Goal: Find contact information: Find contact information

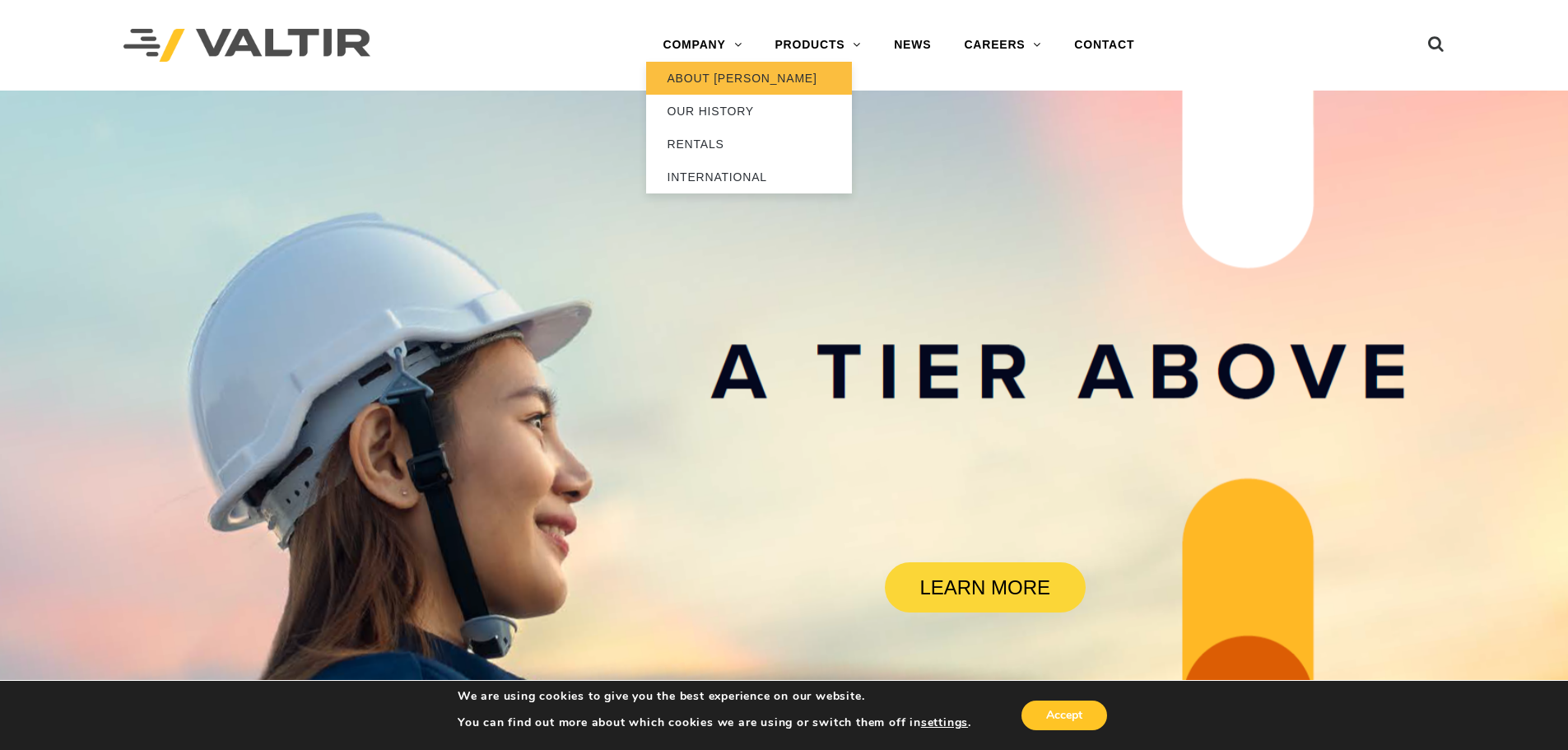
click at [721, 80] on link "ABOUT [PERSON_NAME]" at bounding box center [749, 78] width 206 height 33
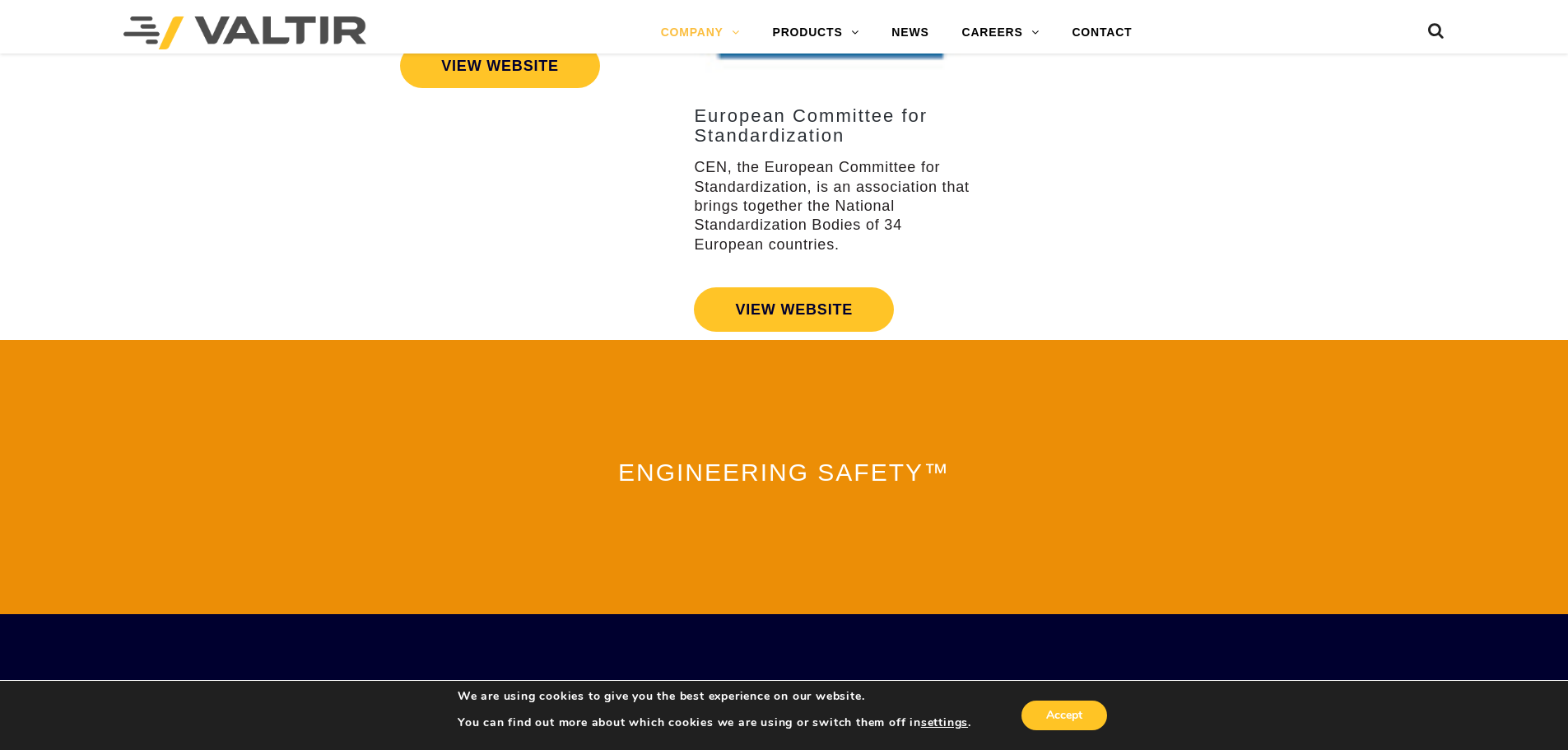
scroll to position [3646, 0]
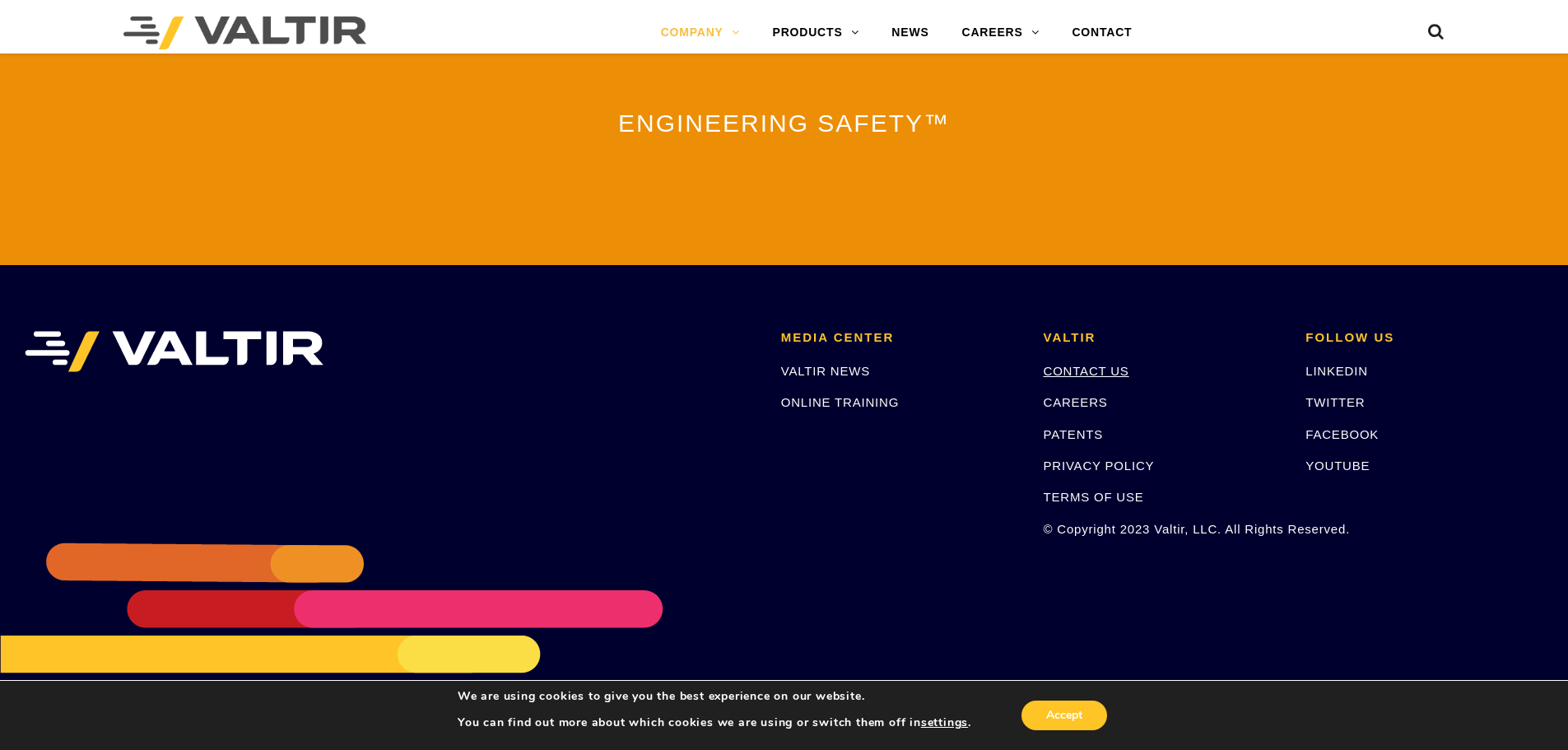
click at [1124, 364] on link "CONTACT US" at bounding box center [1087, 371] width 86 height 14
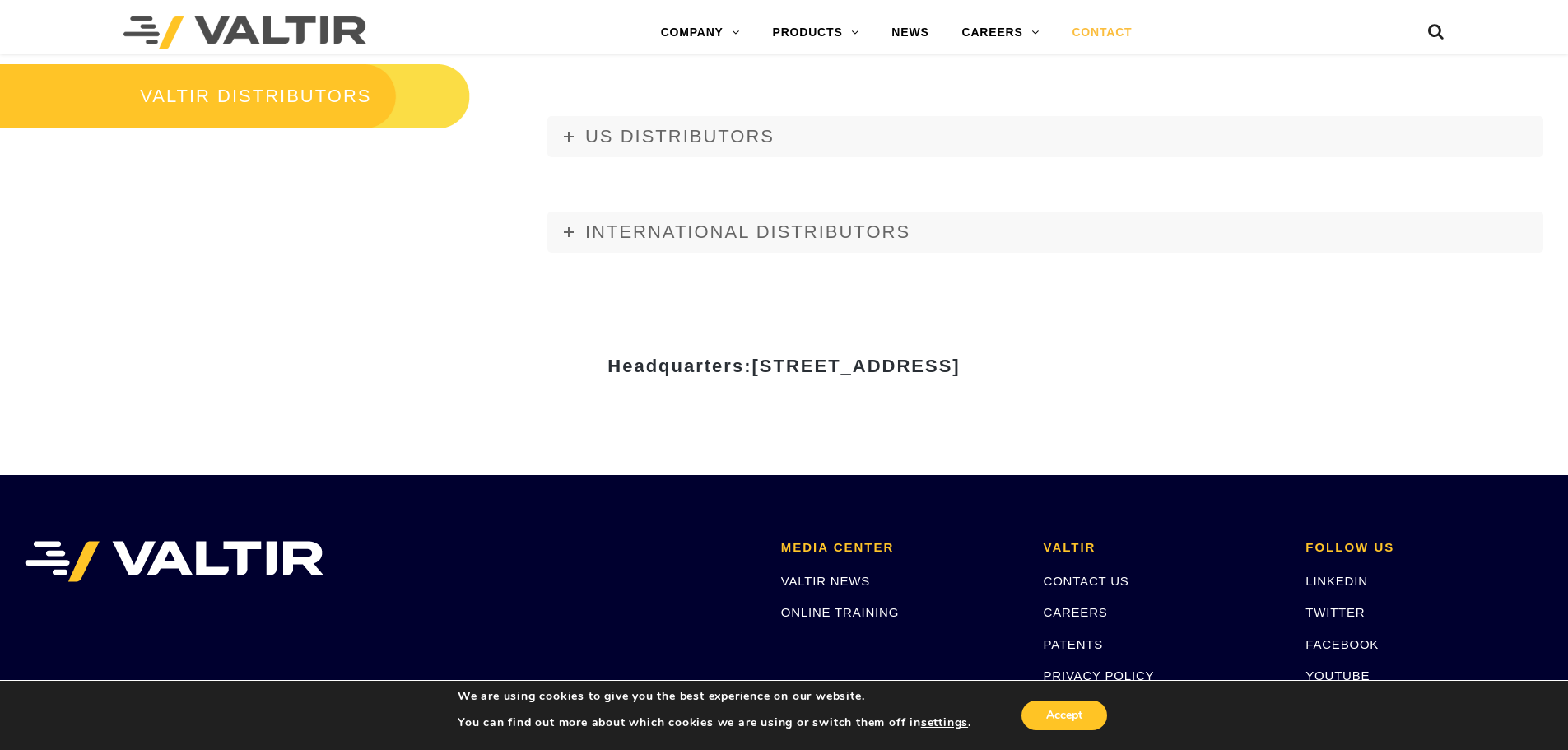
scroll to position [1717, 0]
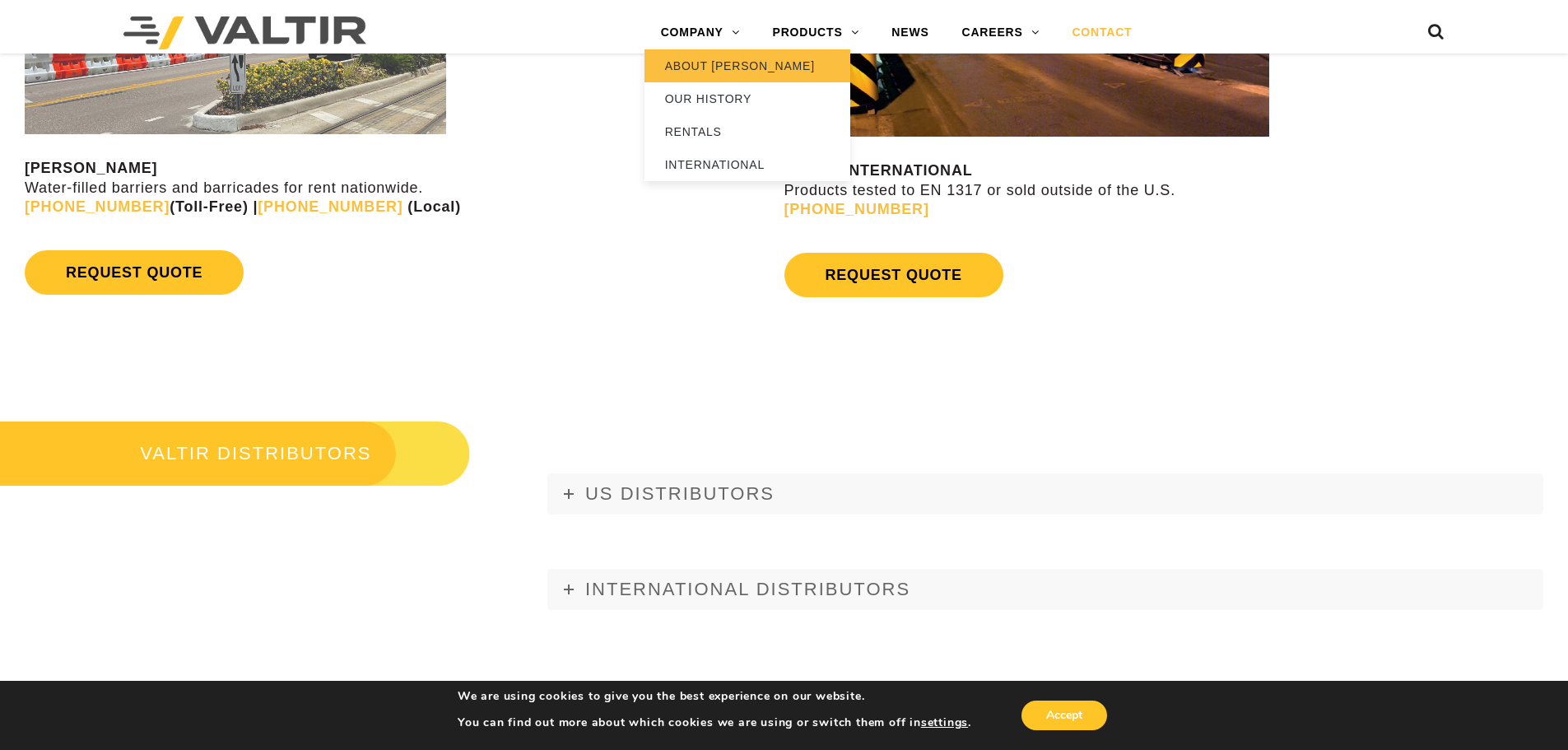
click at [725, 66] on link "ABOUT [PERSON_NAME]" at bounding box center [747, 65] width 206 height 33
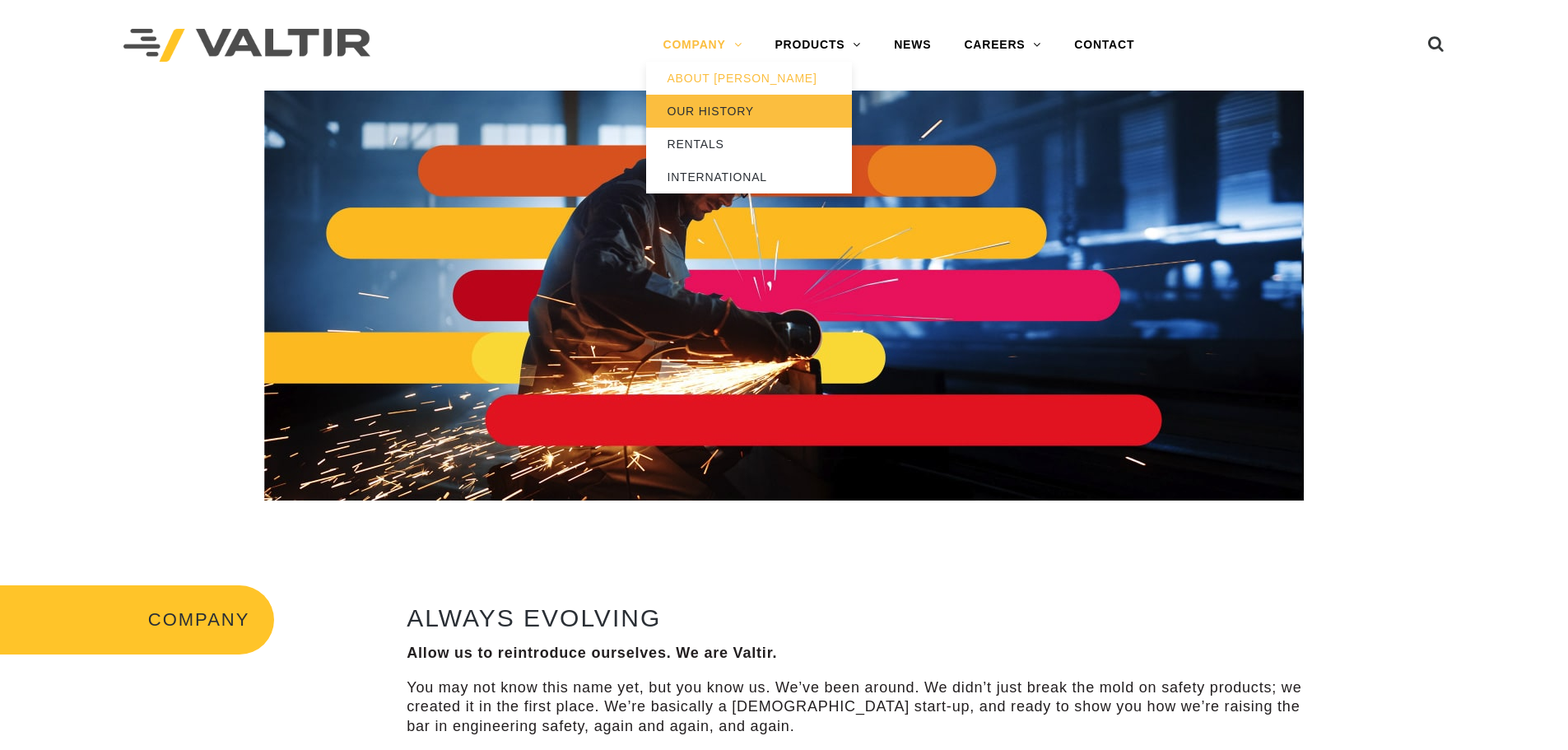
click at [741, 107] on link "OUR HISTORY" at bounding box center [749, 111] width 206 height 33
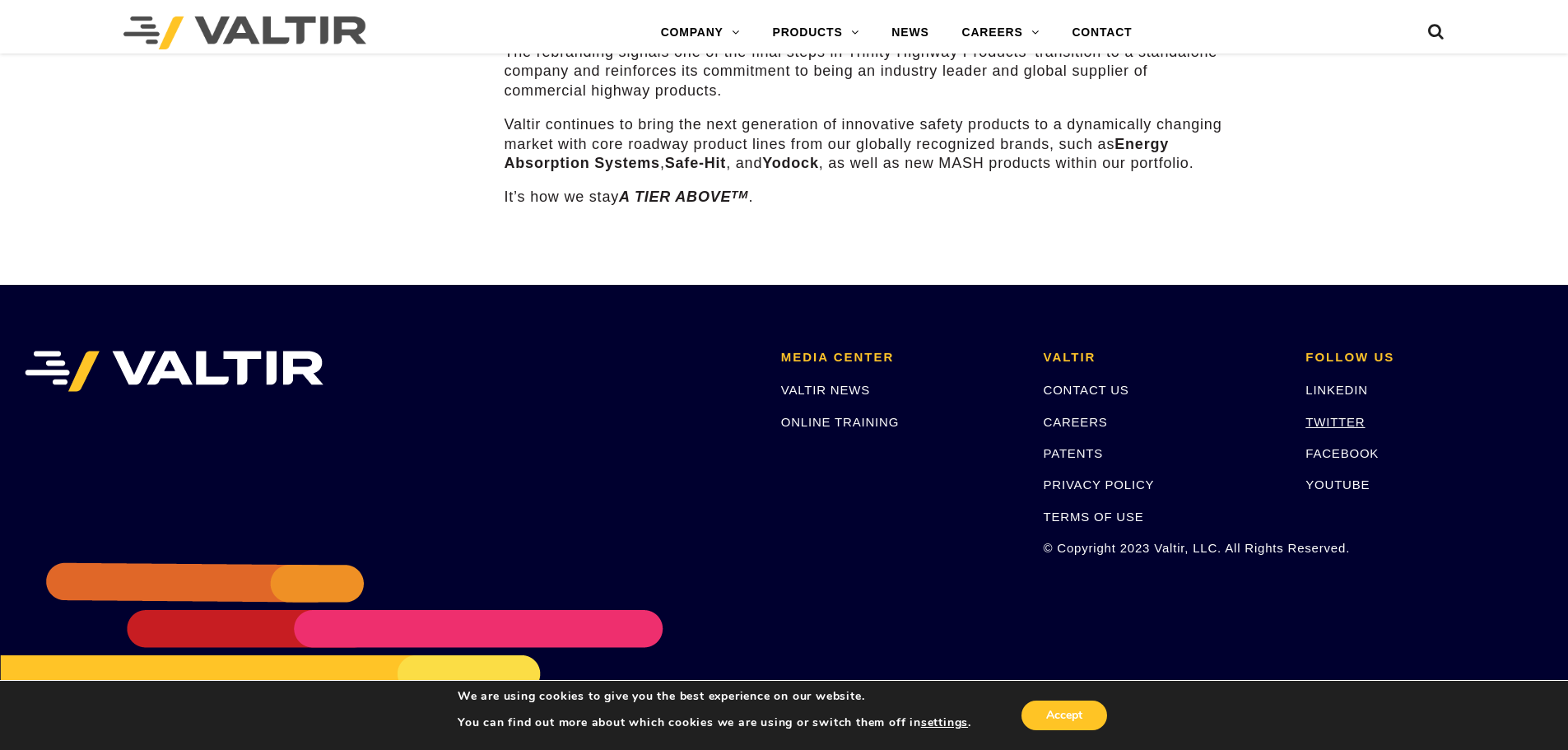
scroll to position [2510, 0]
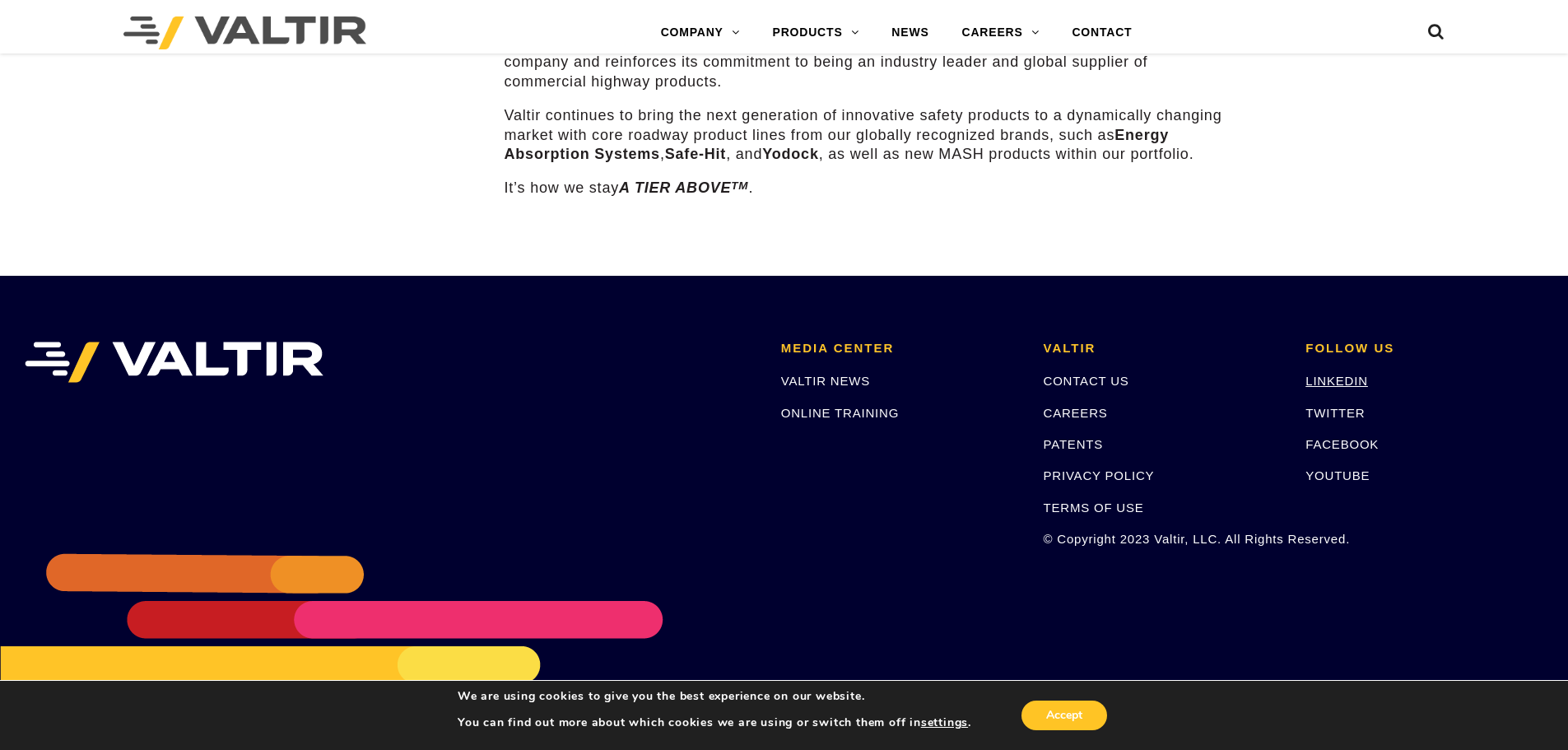
click at [1335, 374] on link "LINKEDIN" at bounding box center [1337, 381] width 63 height 14
